Goal: Find specific page/section: Find specific page/section

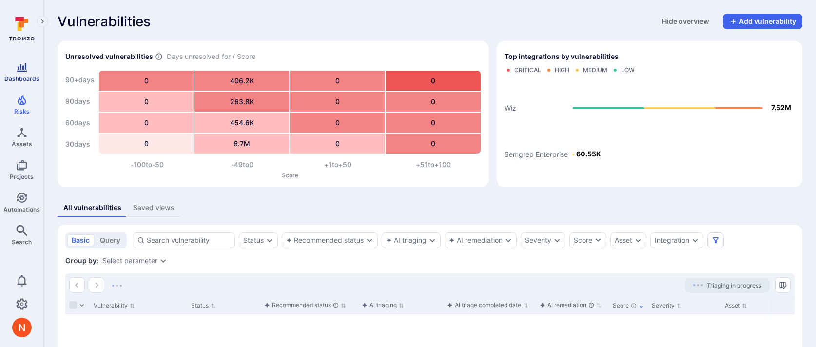
click at [22, 79] on span "Dashboards" at bounding box center [21, 78] width 35 height 7
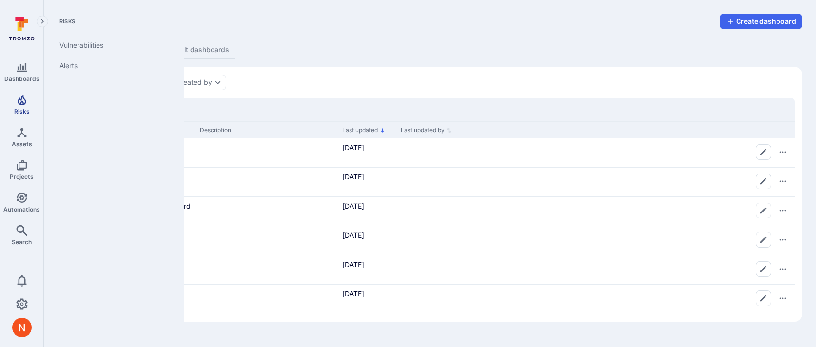
click at [22, 101] on icon "Risks" at bounding box center [22, 100] width 8 height 11
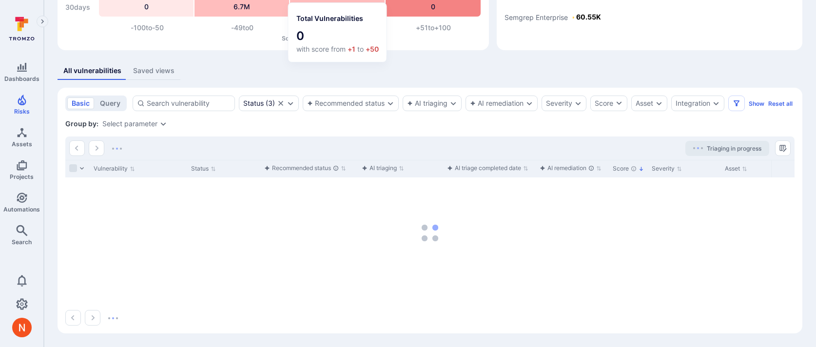
scroll to position [148, 0]
